Goal: Find specific page/section: Find specific page/section

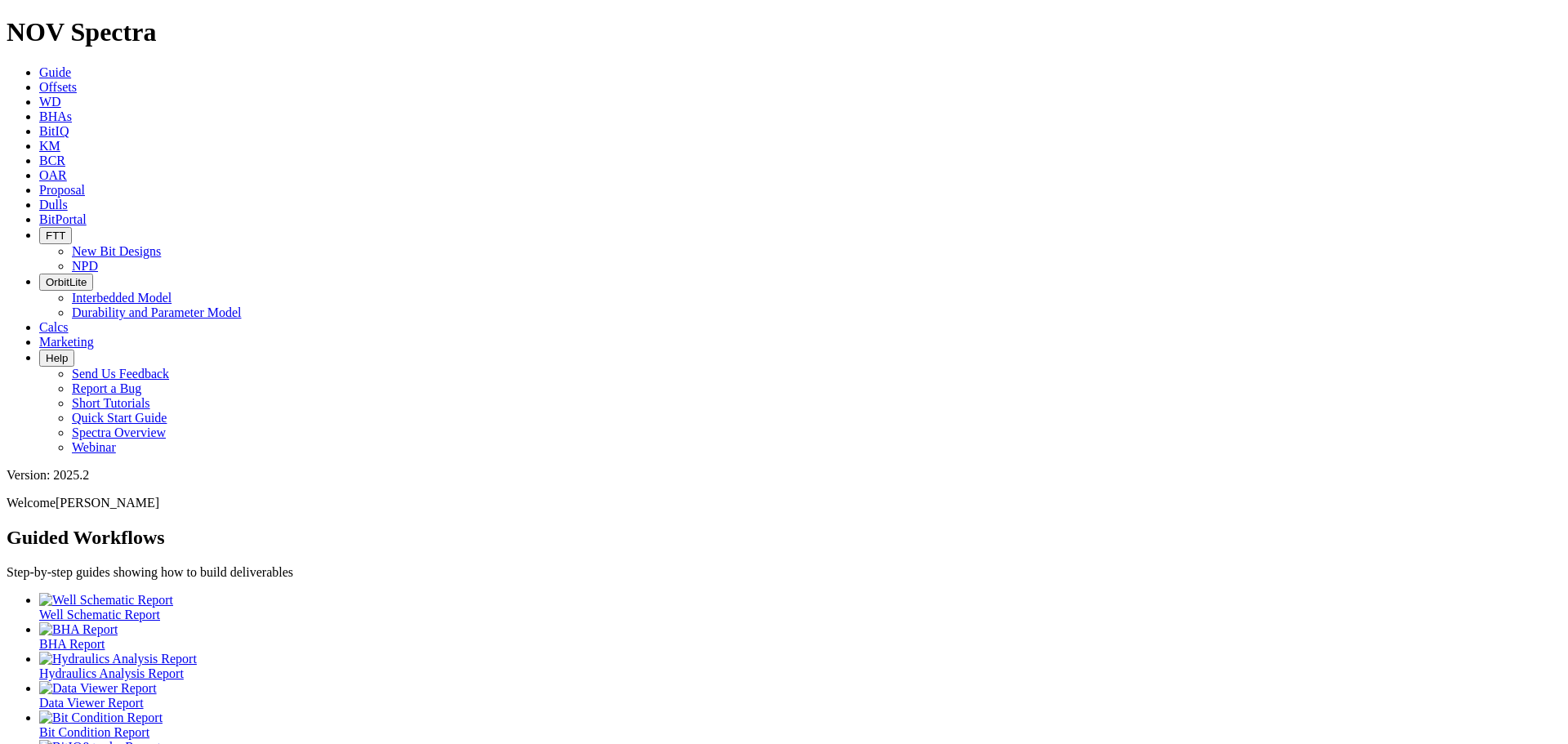
click at [77, 80] on link "Offsets" at bounding box center [58, 87] width 38 height 14
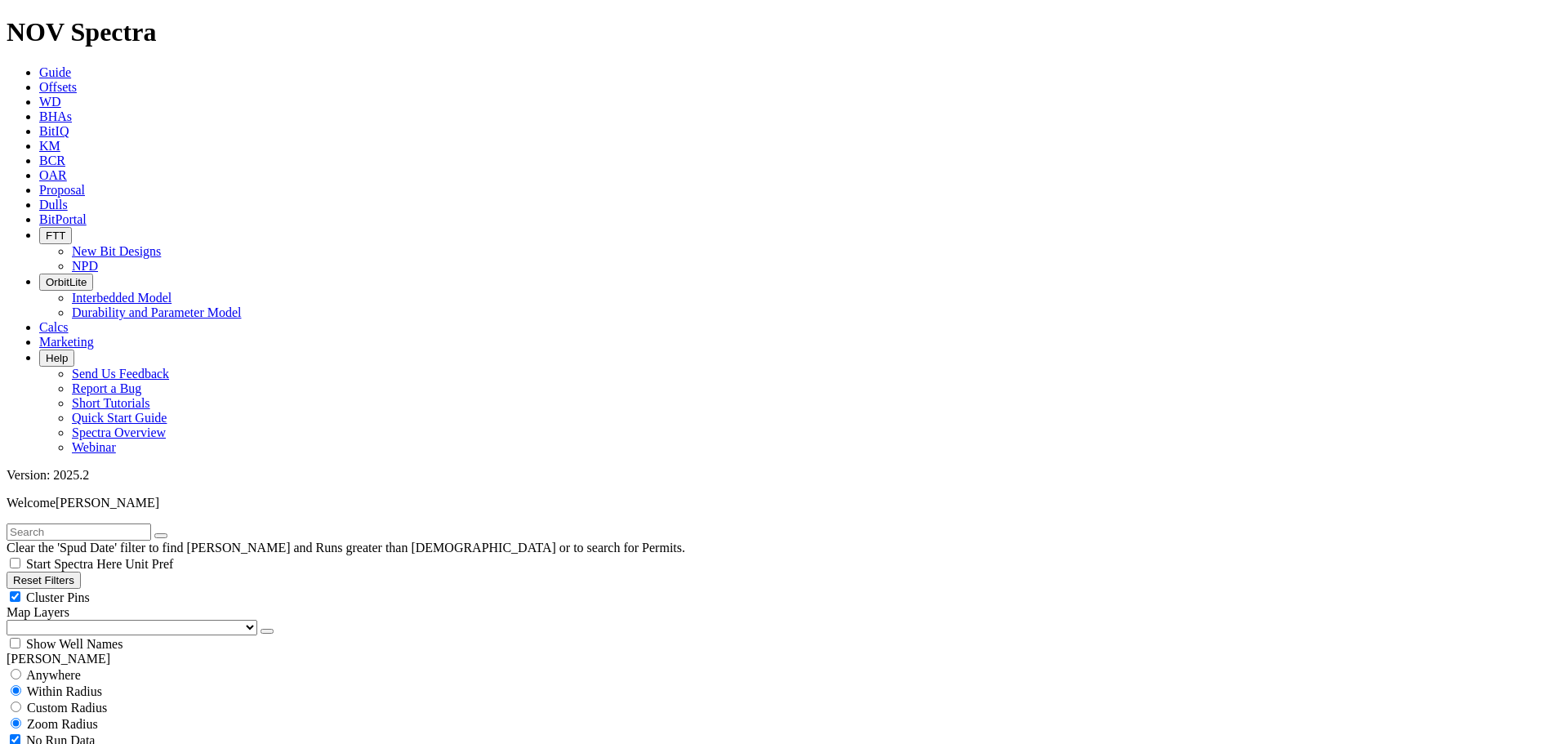
click at [88, 523] on input "text" at bounding box center [79, 532] width 145 height 17
type input "[PERSON_NAME]"
click at [61, 666] on div "Anywhere" at bounding box center [784, 674] width 1555 height 16
radio input "true"
radio input "false"
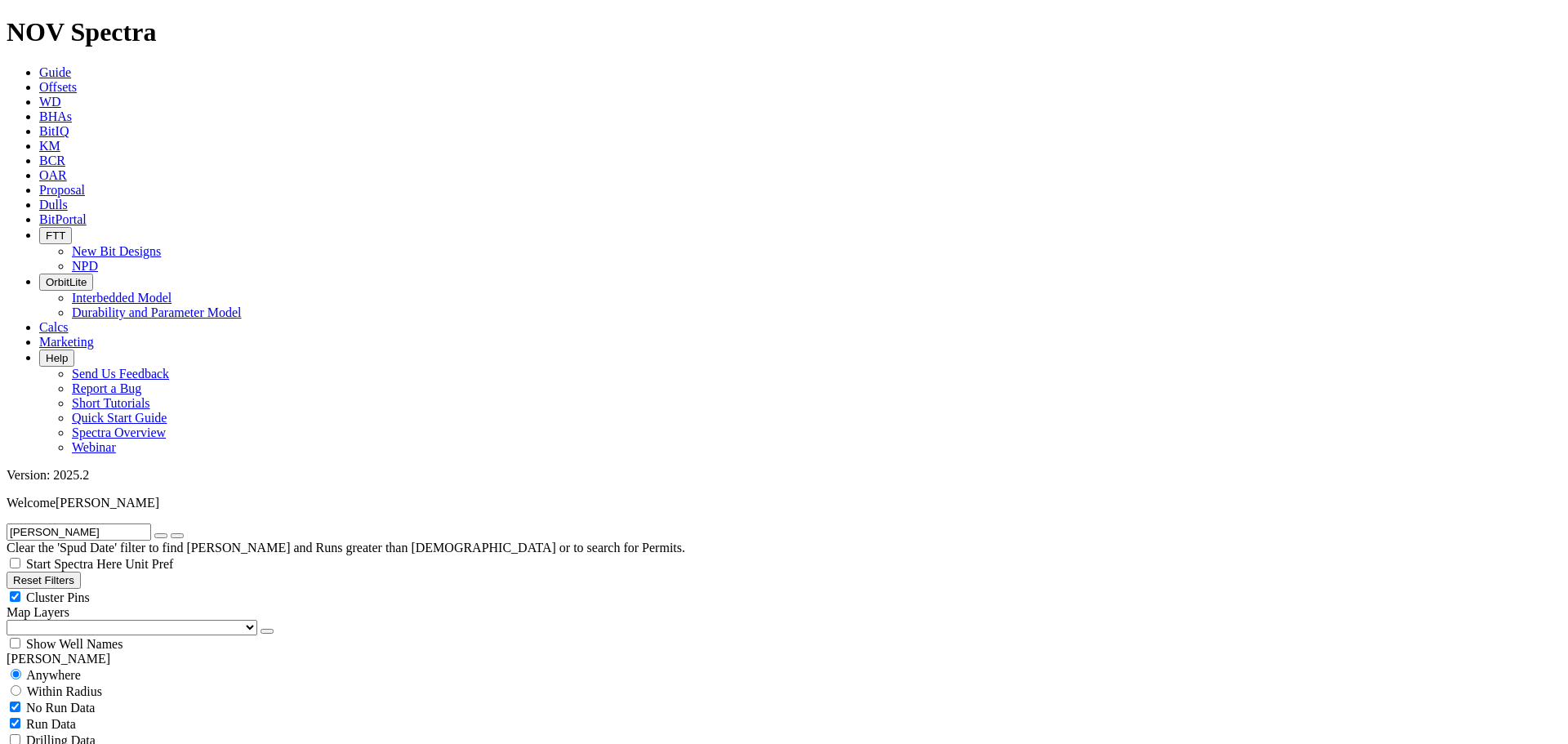
scroll to position [178, 0]
